Goal: Task Accomplishment & Management: Manage account settings

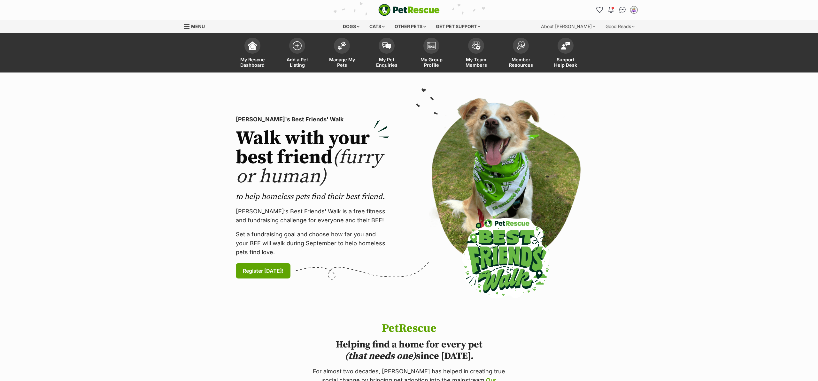
click at [336, 42] on span at bounding box center [342, 46] width 16 height 16
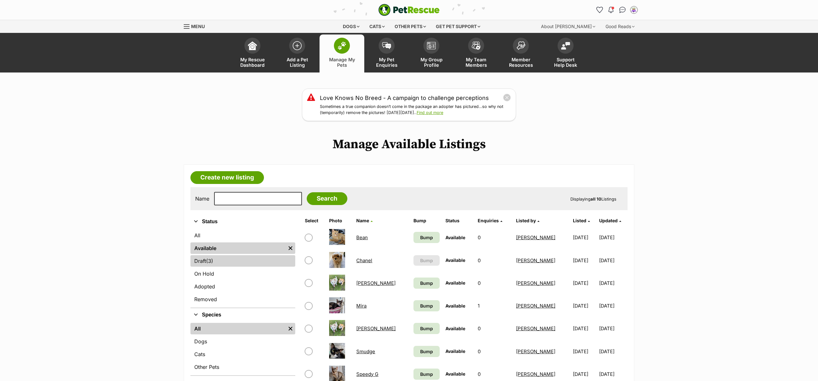
scroll to position [128, 0]
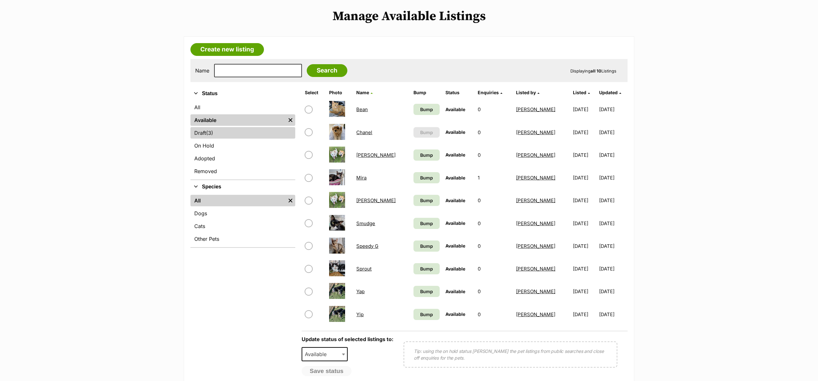
click at [206, 137] on link "Draft (3) Items" at bounding box center [242, 133] width 105 height 12
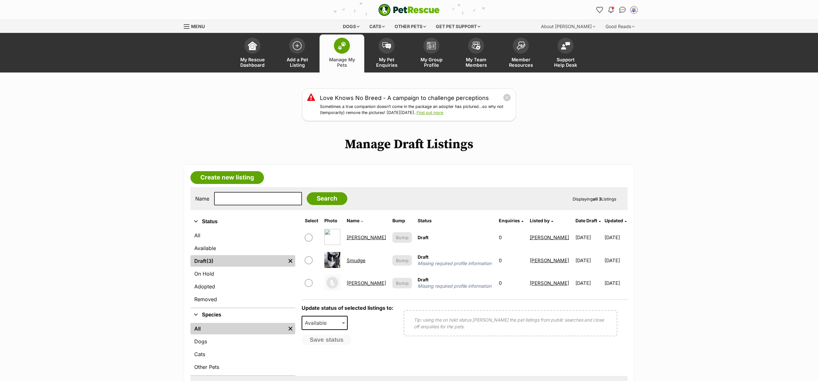
click at [350, 240] on link "[PERSON_NAME]" at bounding box center [366, 238] width 39 height 6
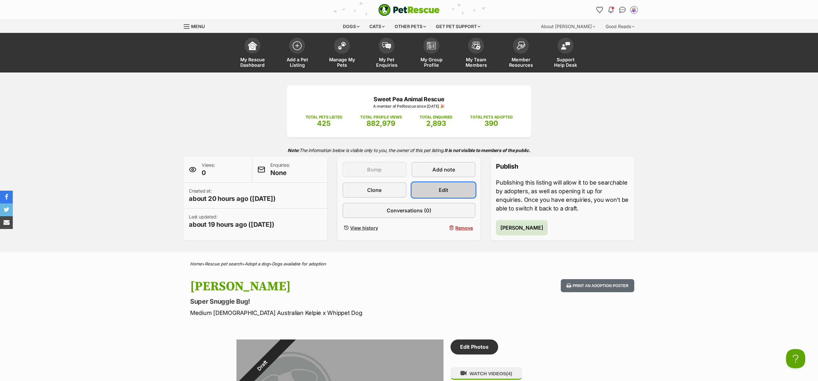
click at [459, 191] on link "Edit" at bounding box center [444, 189] width 64 height 15
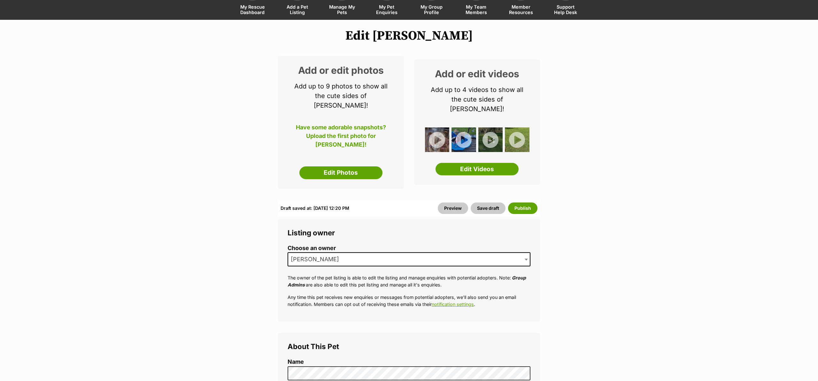
scroll to position [58, 0]
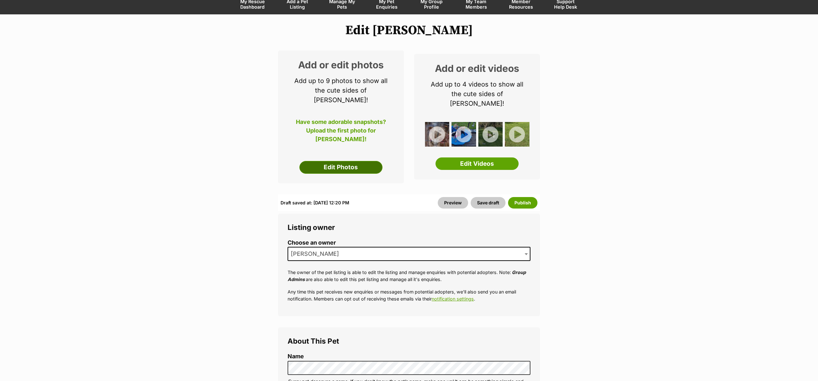
click at [327, 161] on link "Edit Photos" at bounding box center [340, 167] width 83 height 13
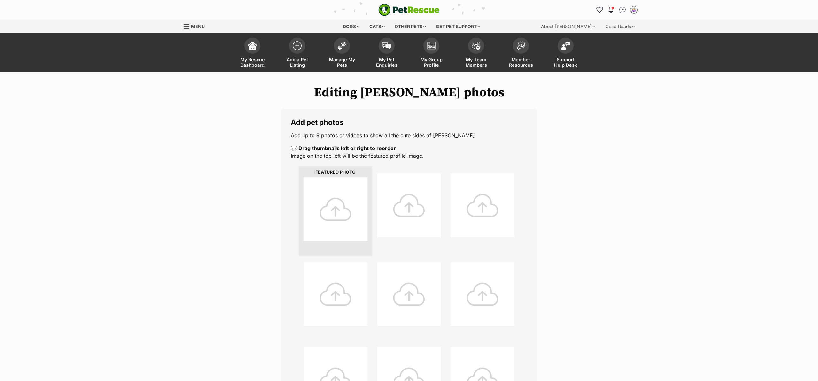
click at [240, 172] on div "Editing [PERSON_NAME] photos Add pet photos Add up to 9 photos or videos to sho…" at bounding box center [409, 289] width 470 height 408
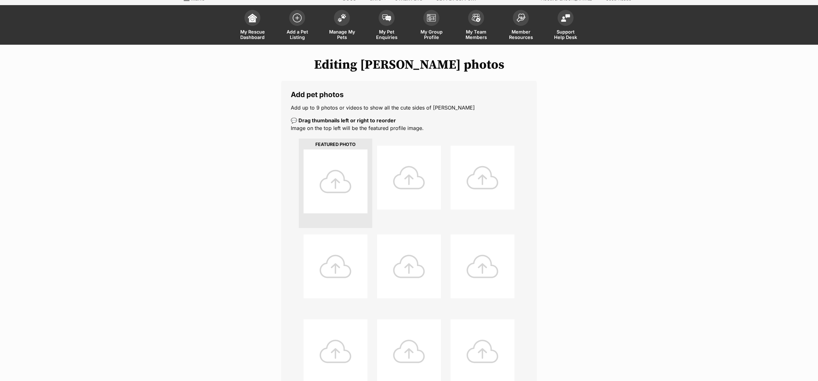
scroll to position [86, 0]
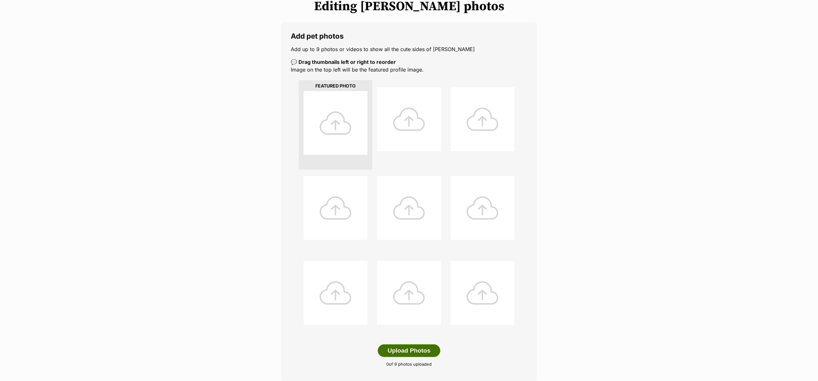
click at [400, 346] on button "Upload Photos" at bounding box center [409, 350] width 63 height 13
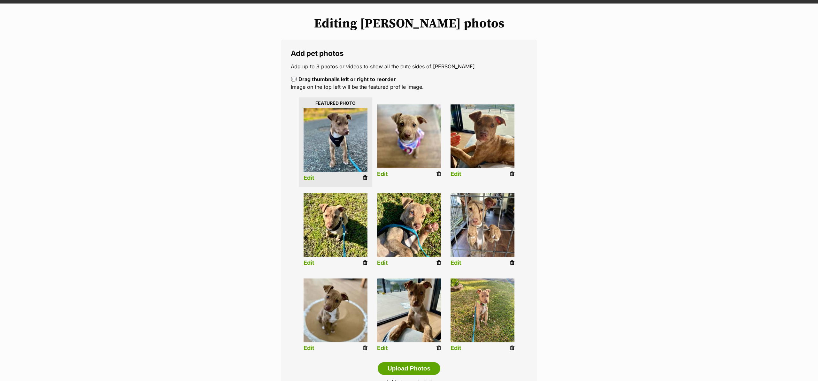
scroll to position [69, 0]
click at [577, 133] on div "Editing Finley's photos Add pet photos Add up to 9 photos or videos to show all…" at bounding box center [409, 220] width 470 height 409
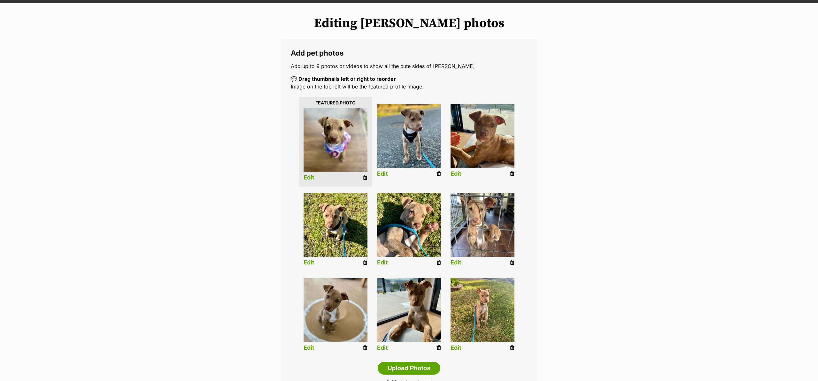
click at [212, 156] on div "Editing Finley's photos Add pet photos Add up to 9 photos or videos to show all…" at bounding box center [409, 220] width 470 height 409
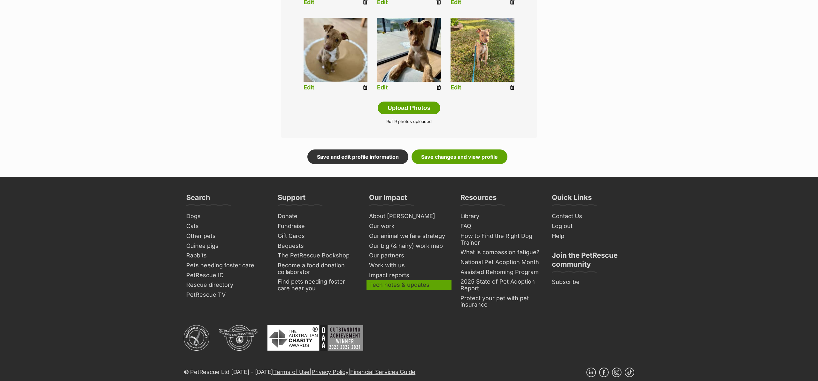
scroll to position [376, 0]
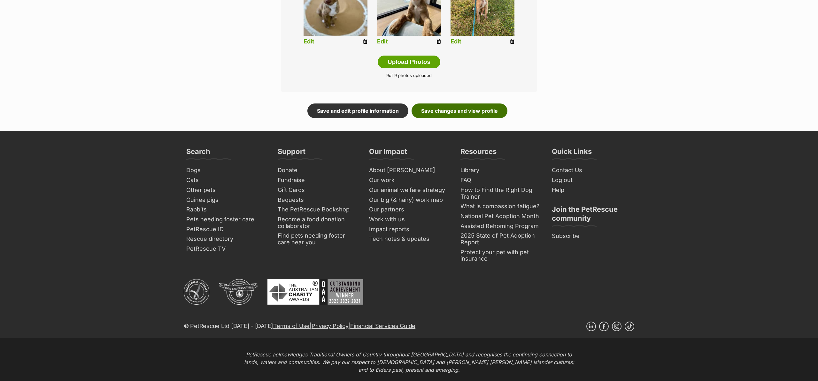
click at [441, 114] on link "Save changes and view profile" at bounding box center [460, 111] width 96 height 15
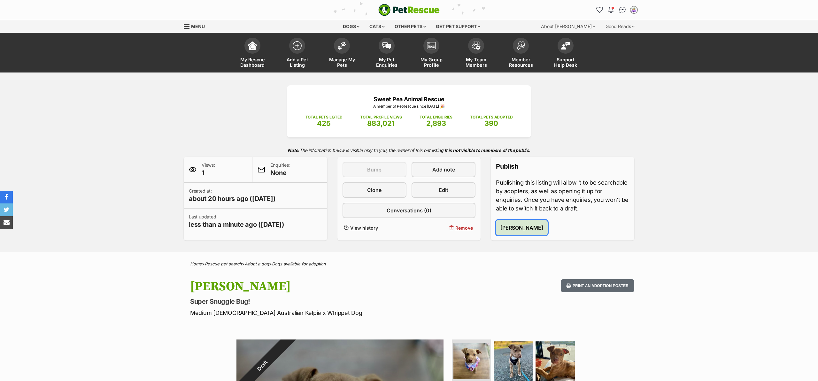
click at [523, 228] on span "[PERSON_NAME]" at bounding box center [521, 228] width 43 height 8
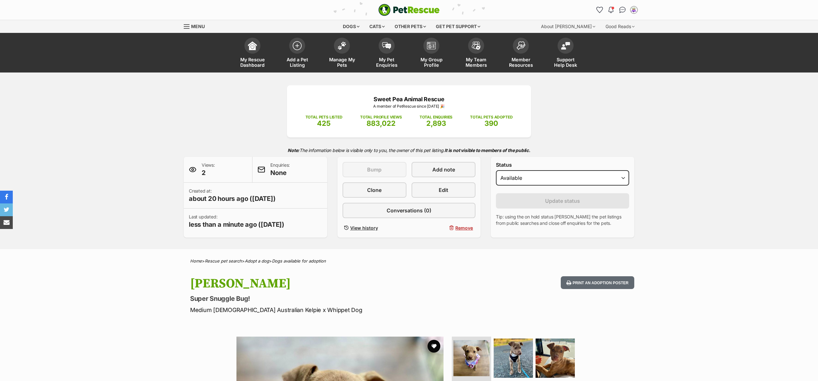
click at [118, 136] on div "Sweet Pea Animal Rescue A member of PetRescue since [DATE] 🎉 TOTAL PETS LISTED …" at bounding box center [409, 161] width 818 height 177
